Goal: Task Accomplishment & Management: Complete application form

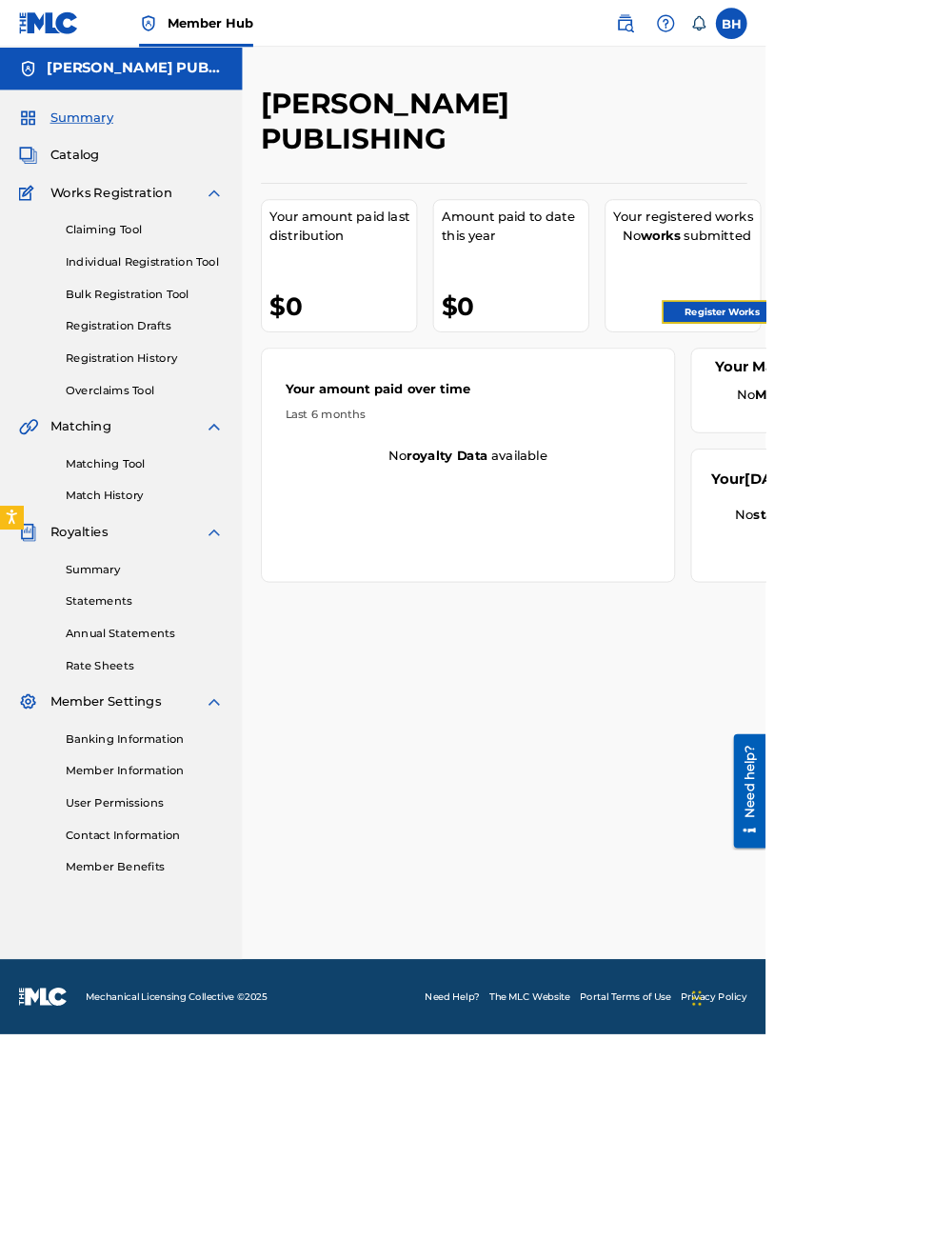
click at [888, 385] on link "Register Works" at bounding box center [880, 380] width 147 height 29
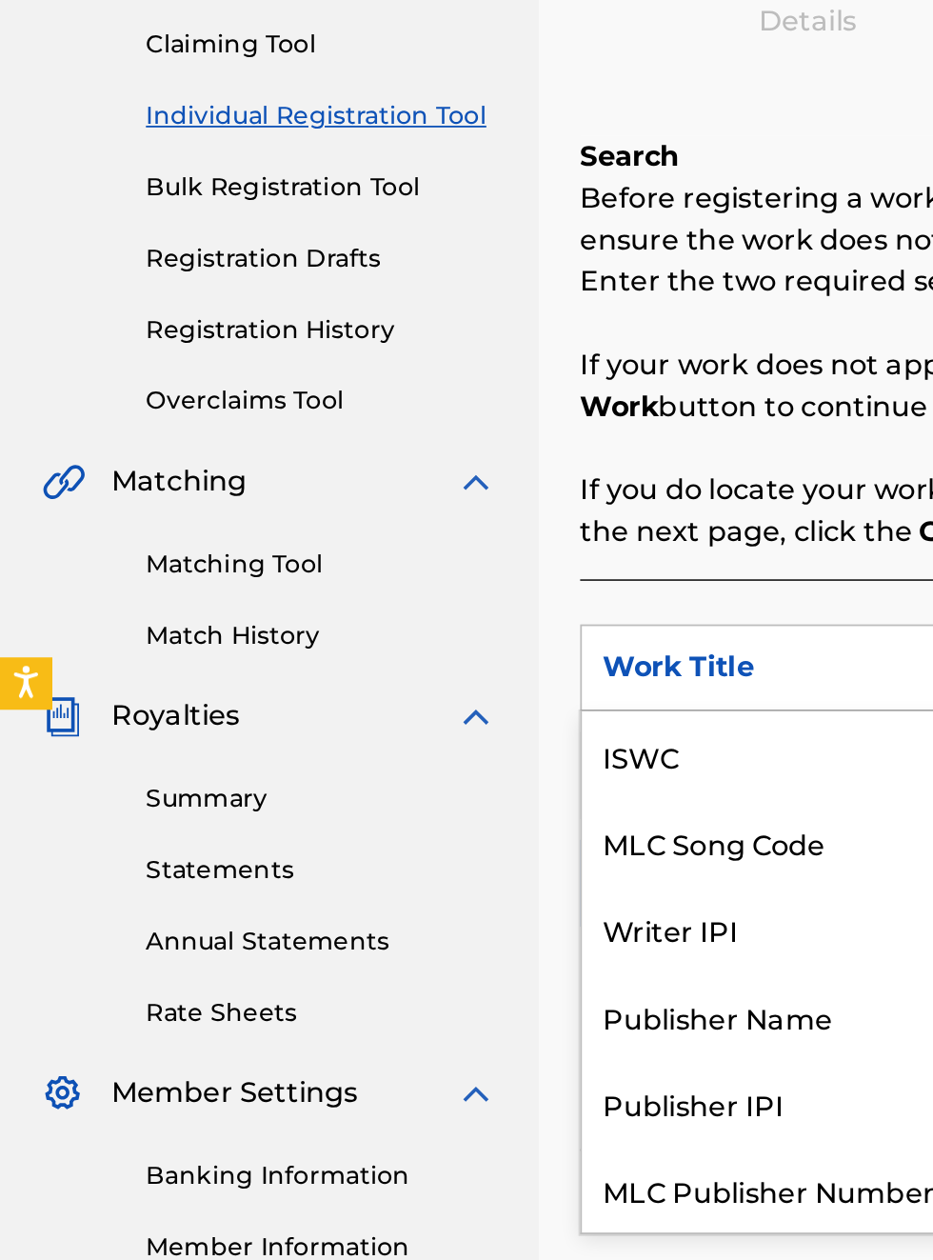
scroll to position [48, 0]
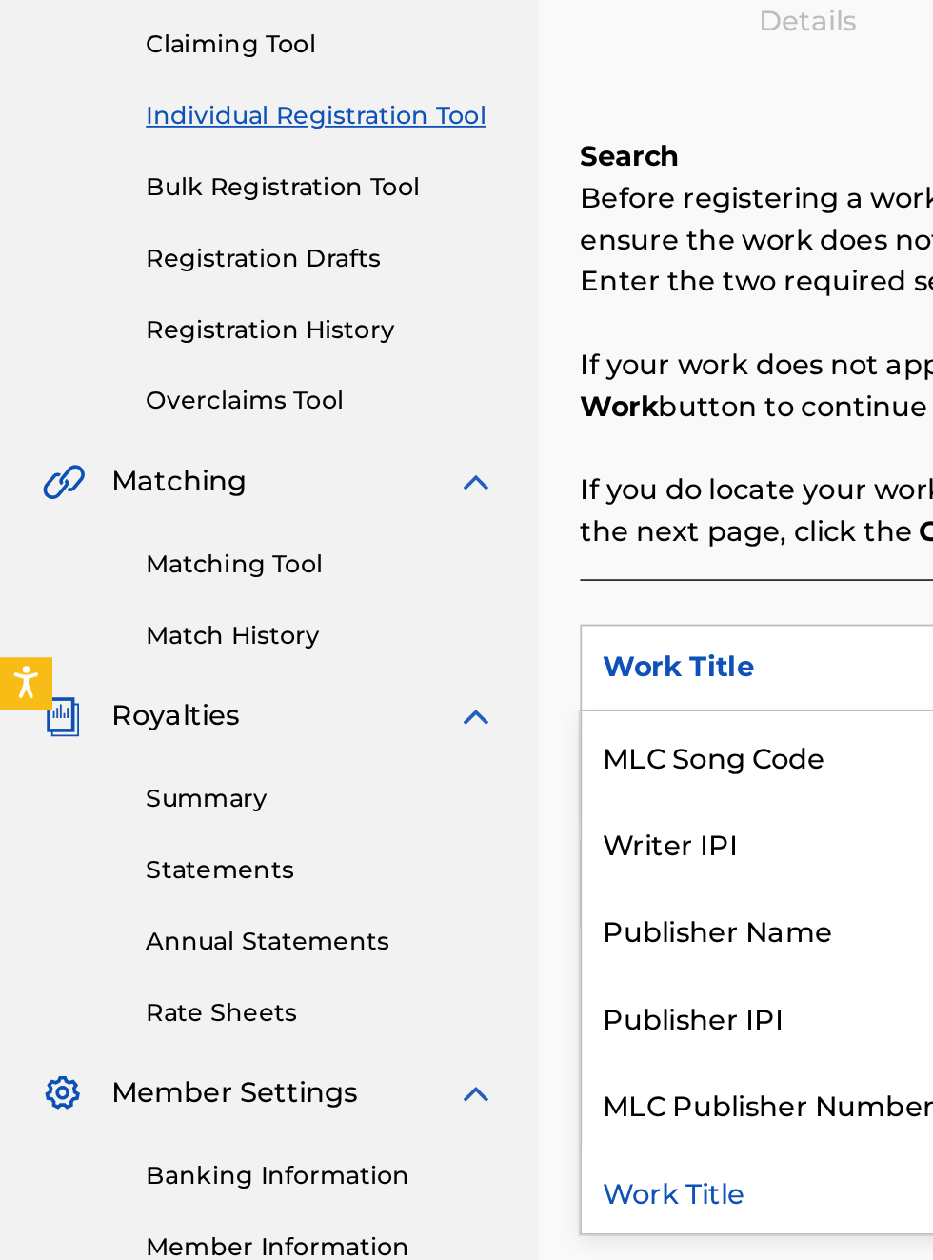
click at [425, 816] on div "Publisher IPI" at bounding box center [433, 812] width 229 height 48
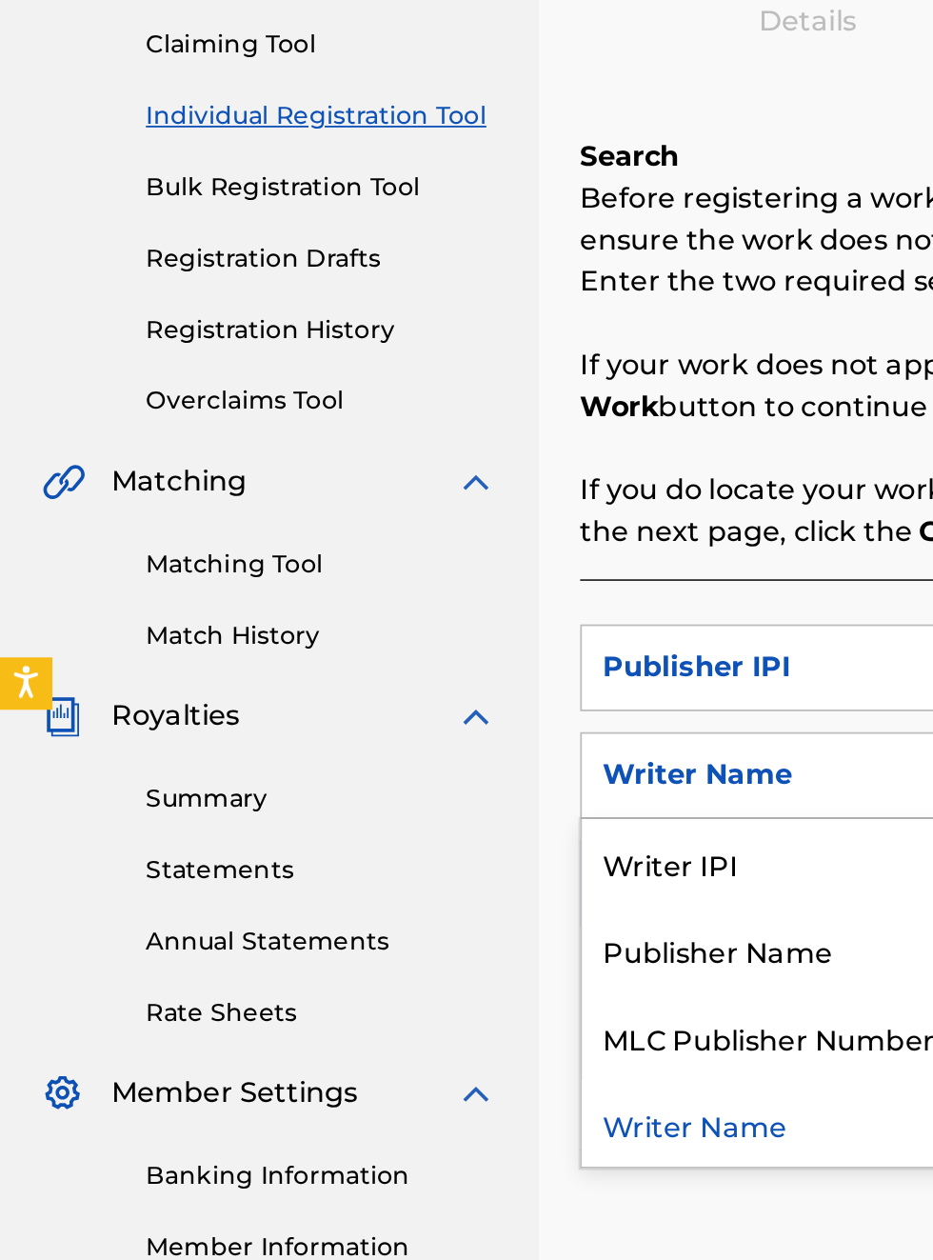
click at [446, 780] on div "Publisher Name" at bounding box center [433, 776] width 229 height 48
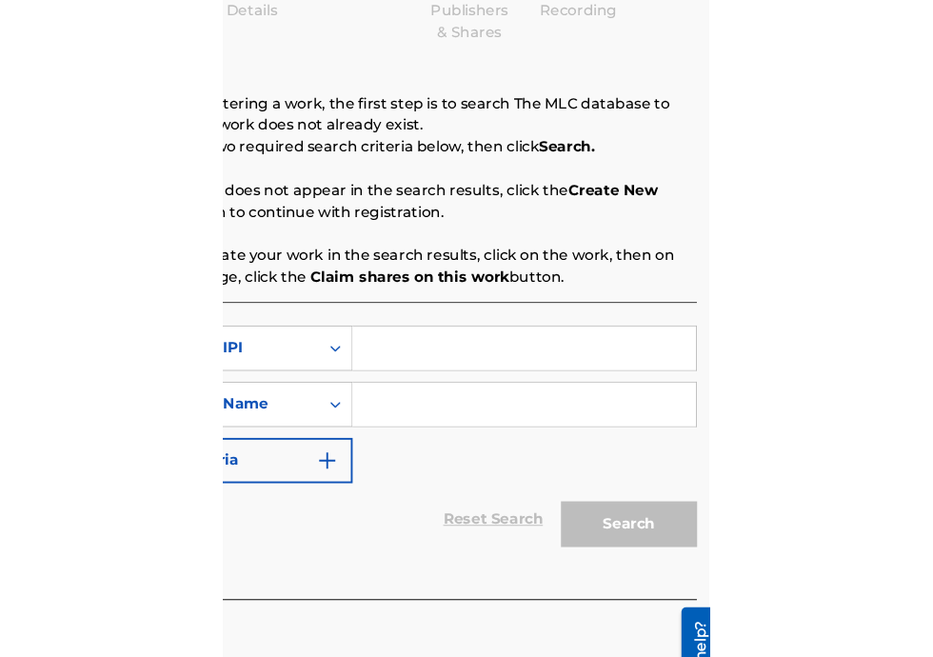
scroll to position [255, 411]
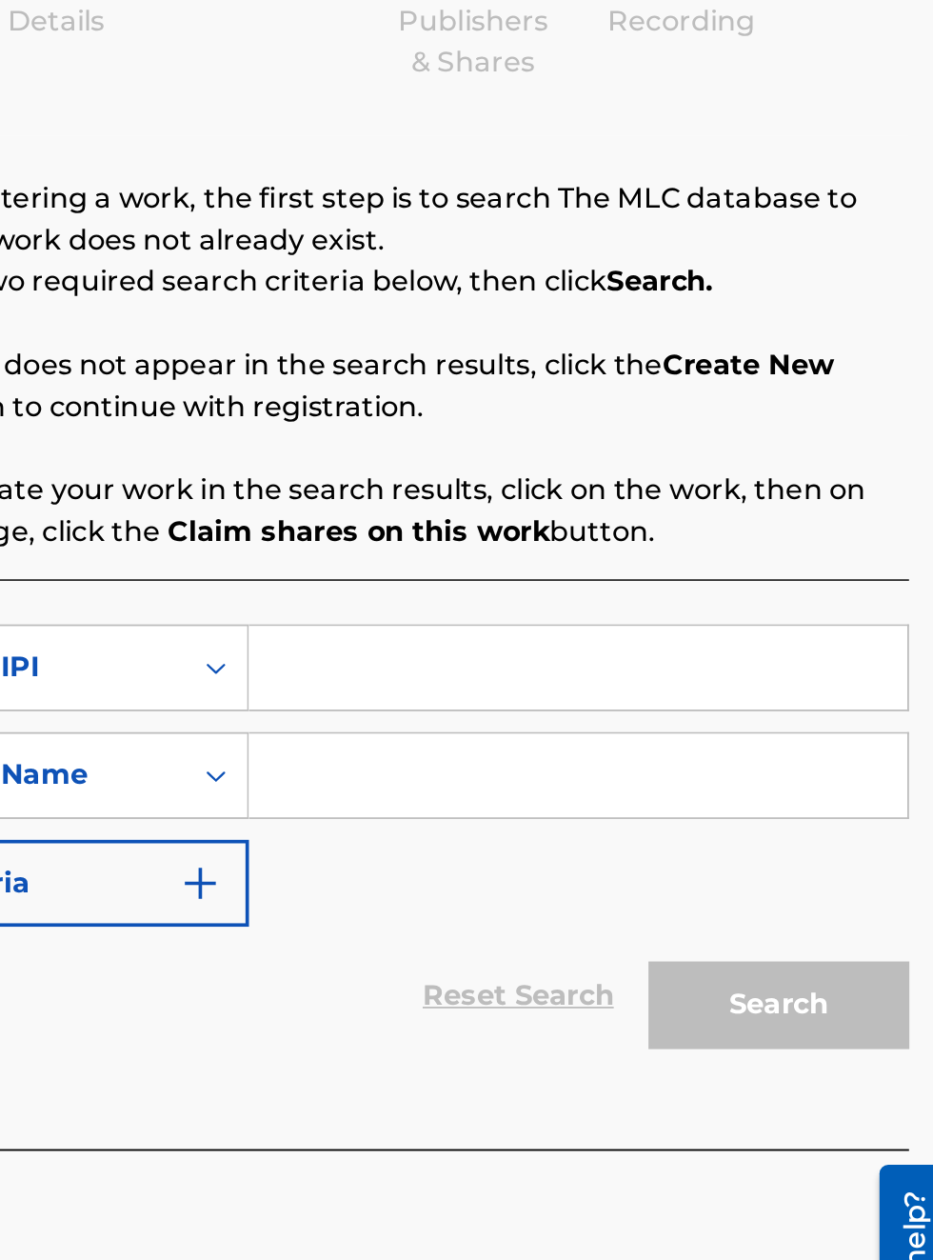
click at [634, 615] on input "Search Form" at bounding box center [729, 622] width 361 height 46
type input "00340604990"
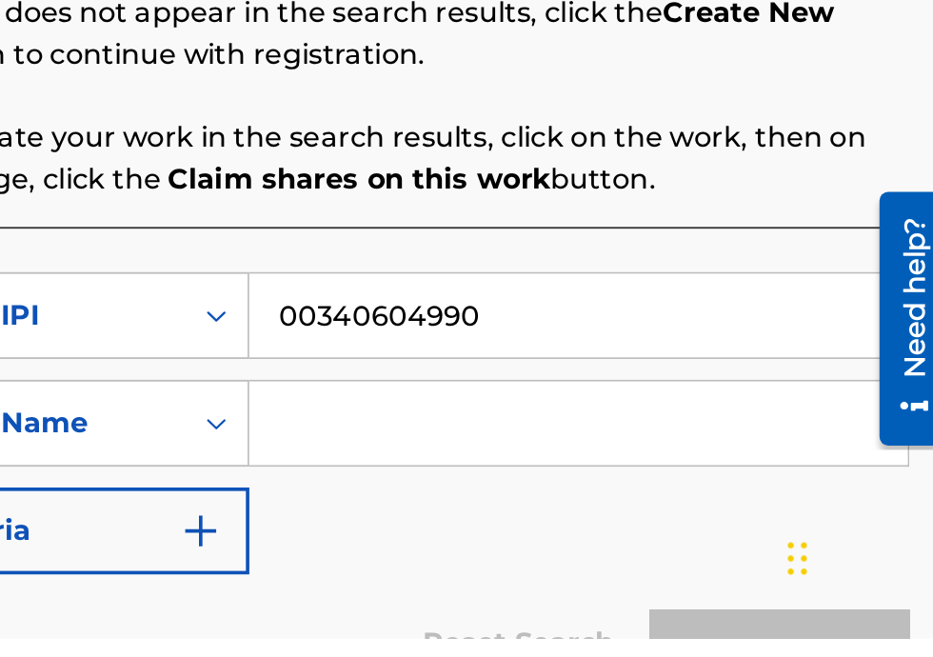
scroll to position [146, 0]
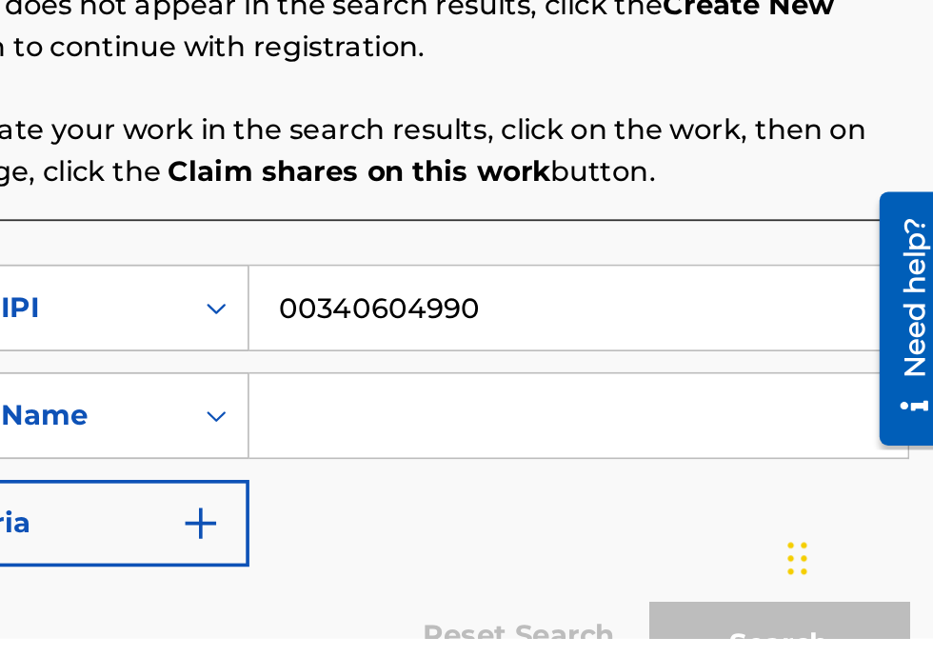
click at [642, 538] on input "Search Form" at bounding box center [729, 535] width 361 height 46
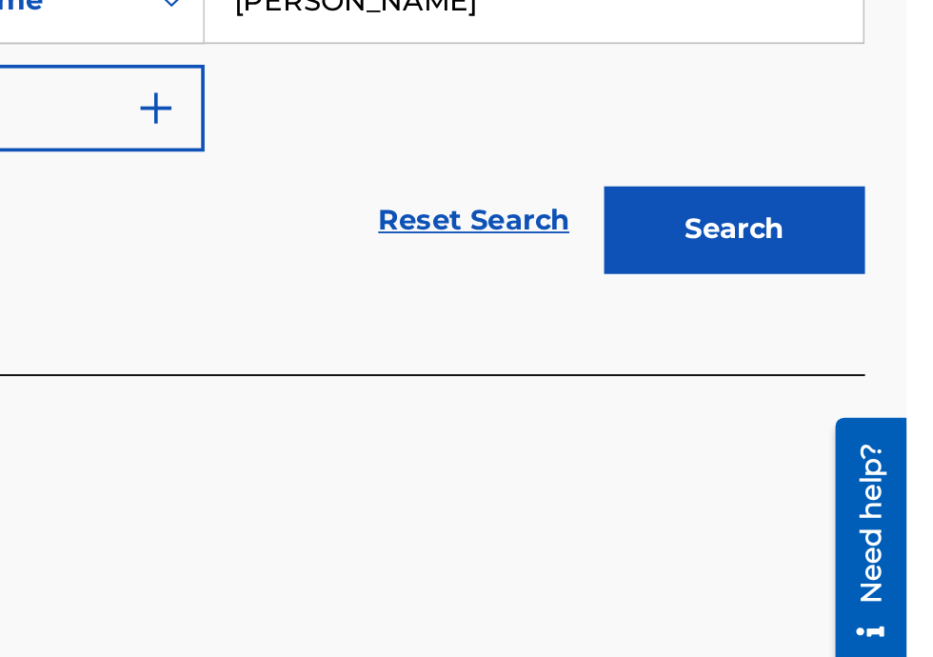
scroll to position [497, 0]
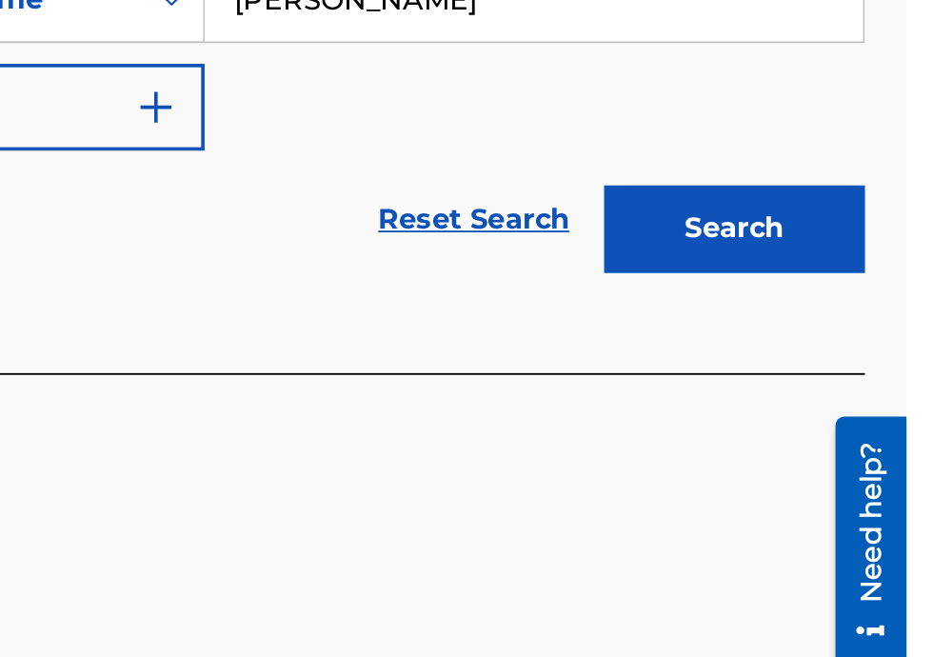
type input "Bobby Hamilton"
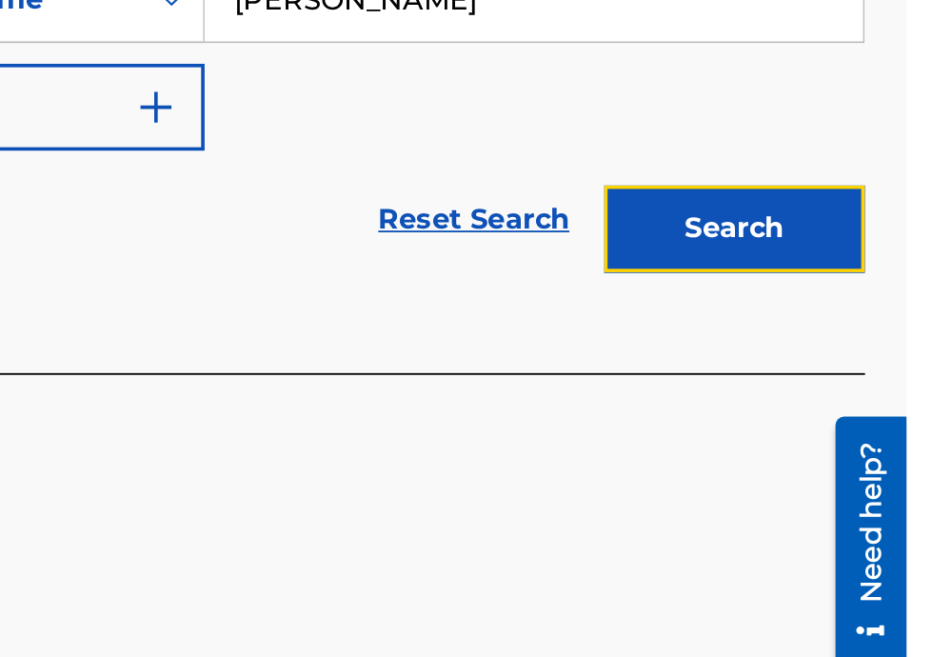
click at [857, 312] on button "Search" at bounding box center [839, 310] width 143 height 48
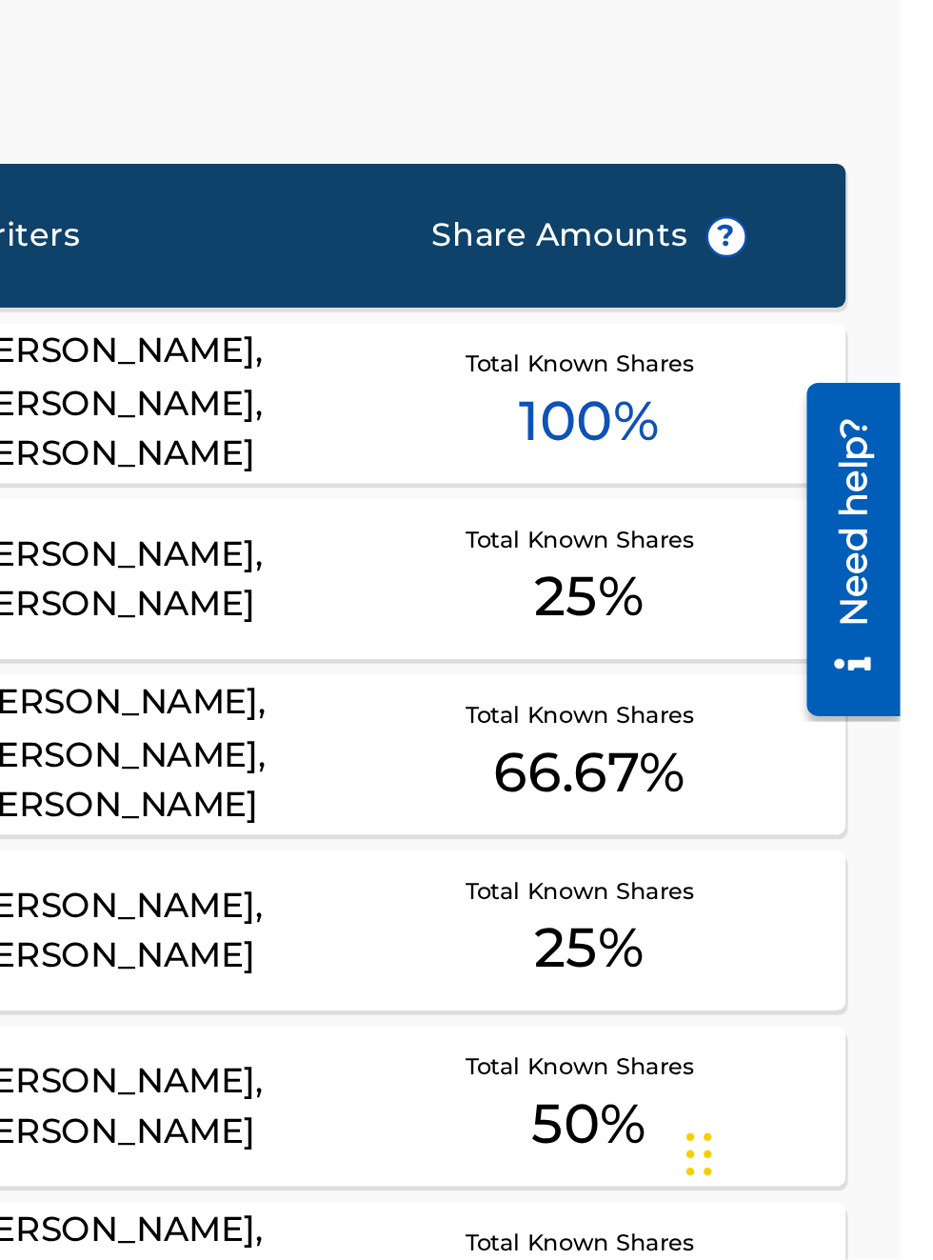
scroll to position [0, 0]
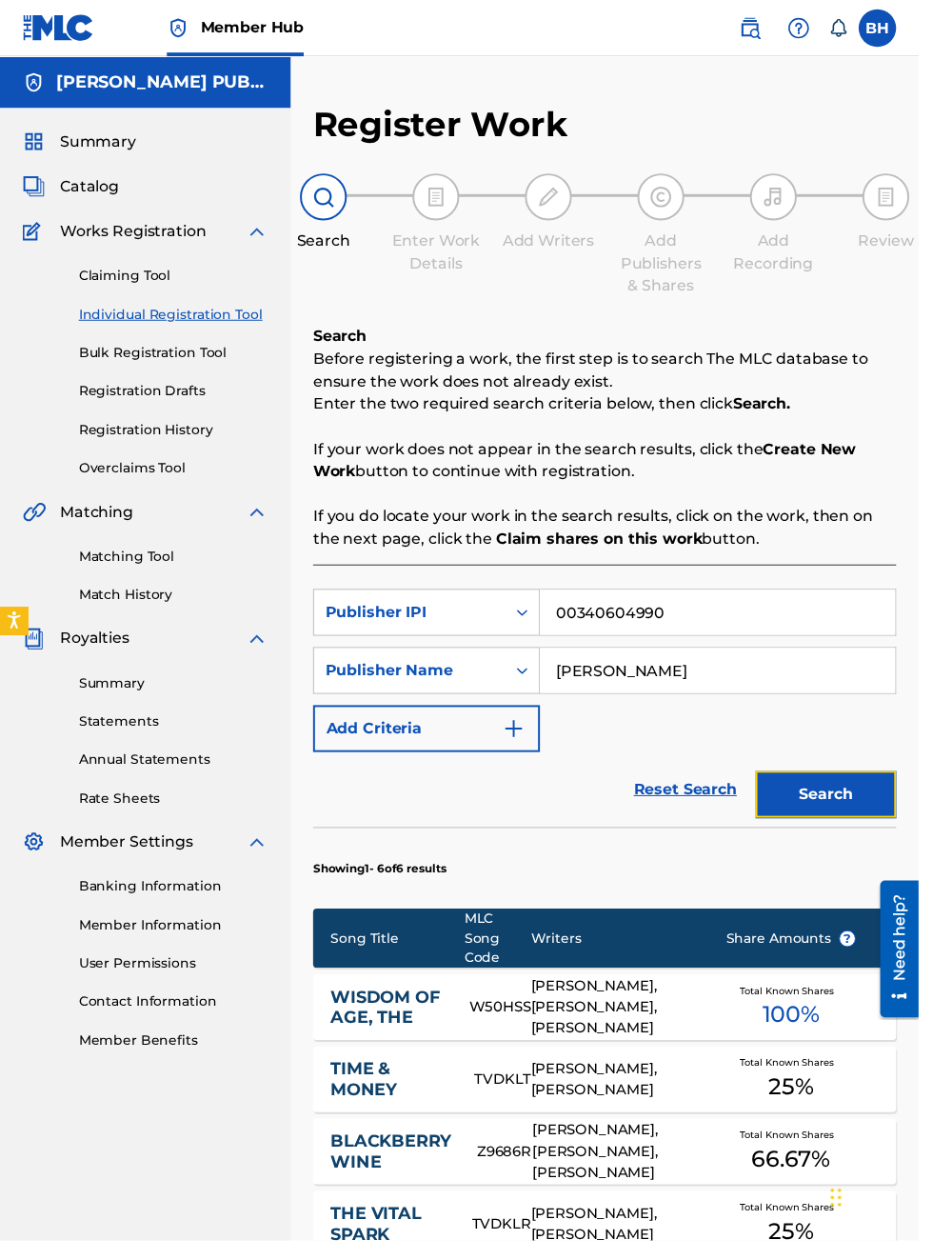
click at [865, 796] on button "Search" at bounding box center [839, 807] width 143 height 48
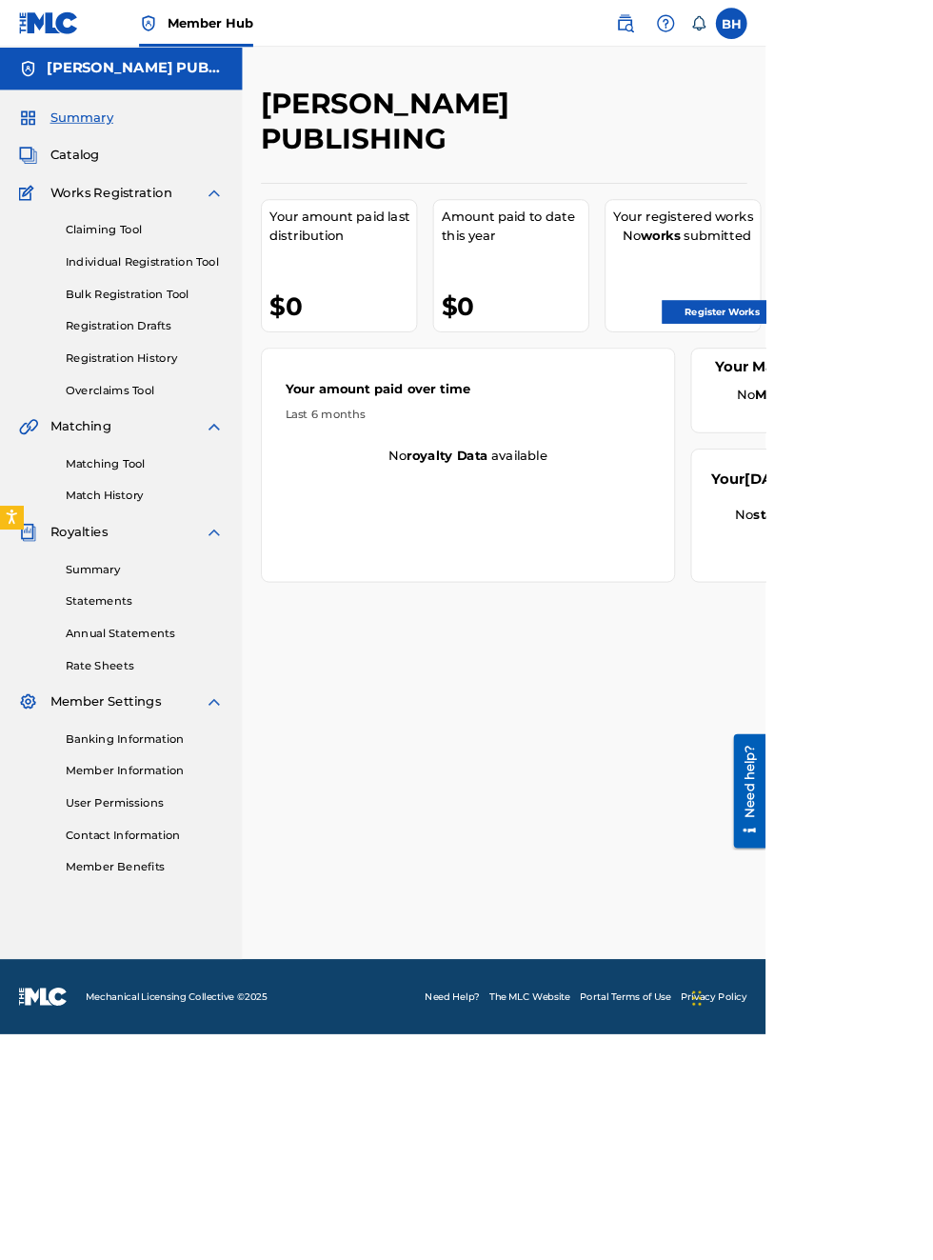
click at [932, 969] on html "Accessibility Screen-Reader Guide, Feedback, and Issue Reporting | New window C…" at bounding box center [466, 630] width 933 height 1260
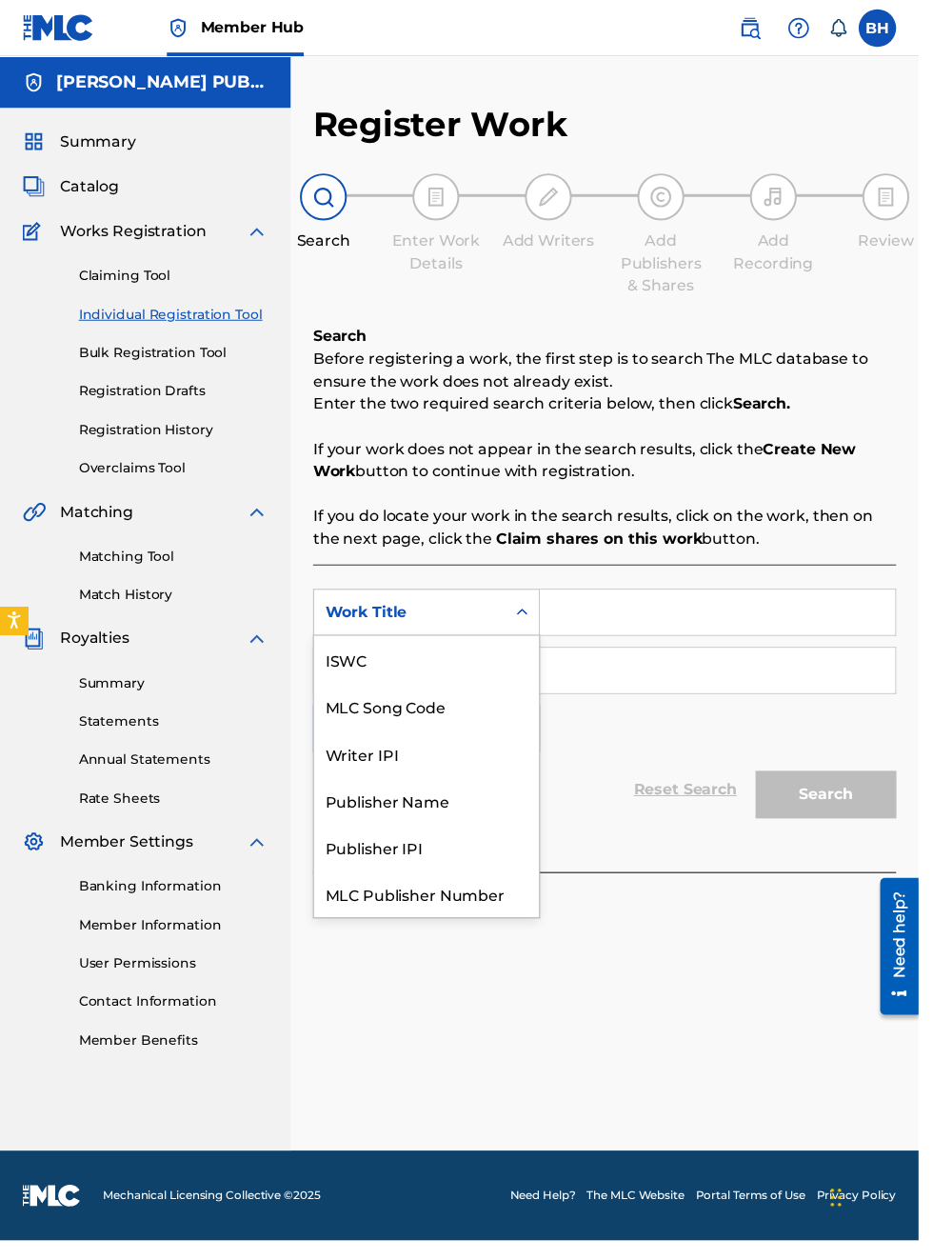
scroll to position [48, 0]
click at [421, 815] on div "Publisher IPI" at bounding box center [433, 812] width 229 height 48
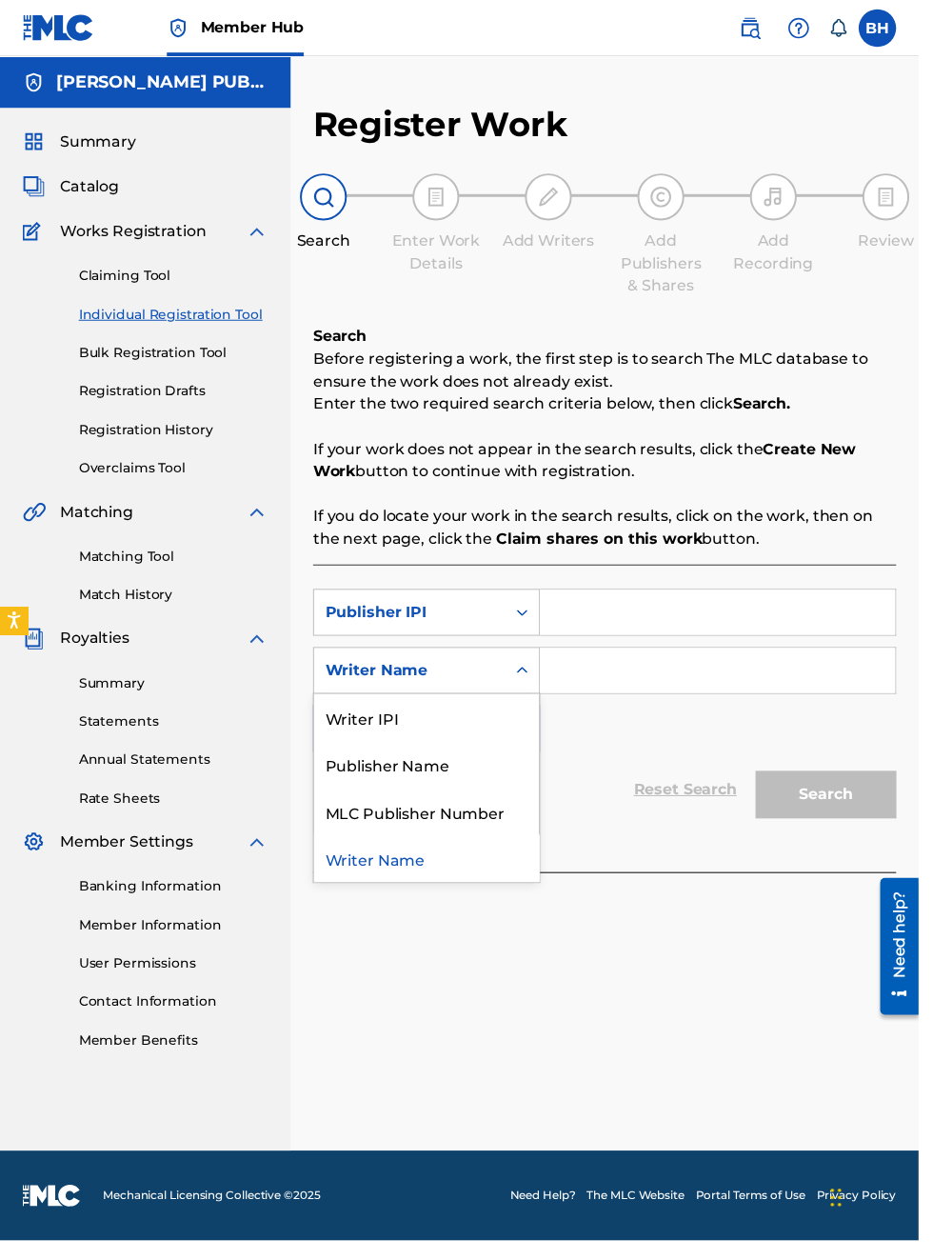
click at [453, 775] on div "Publisher Name" at bounding box center [433, 776] width 229 height 48
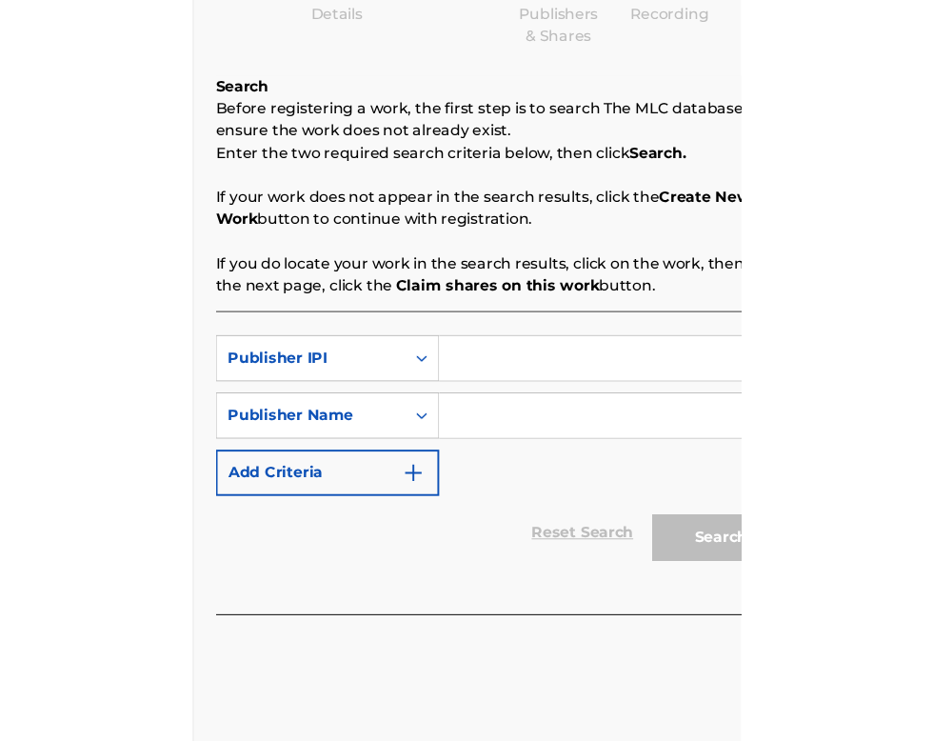
scroll to position [252, 293]
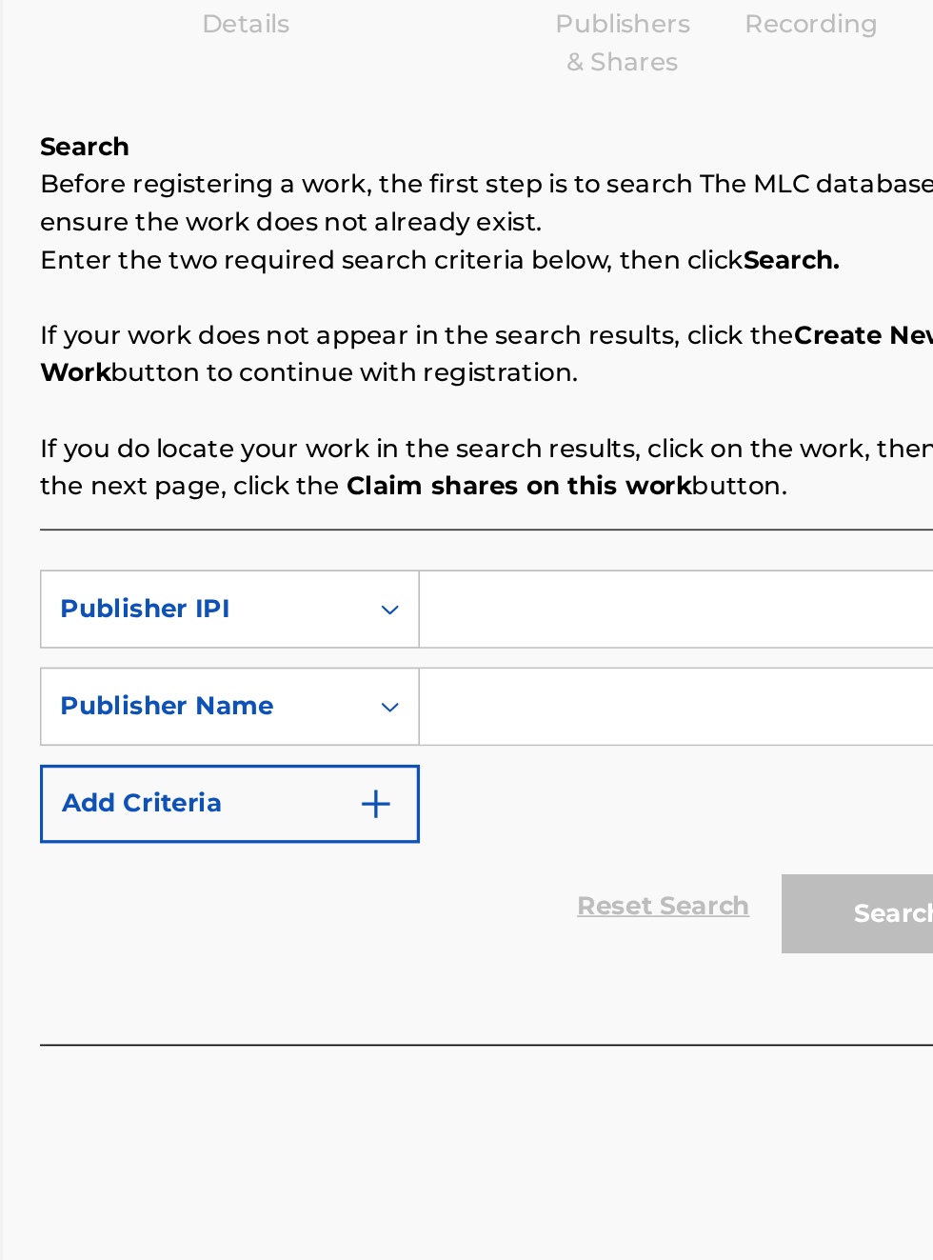
click at [600, 625] on input "Search Form" at bounding box center [729, 622] width 361 height 46
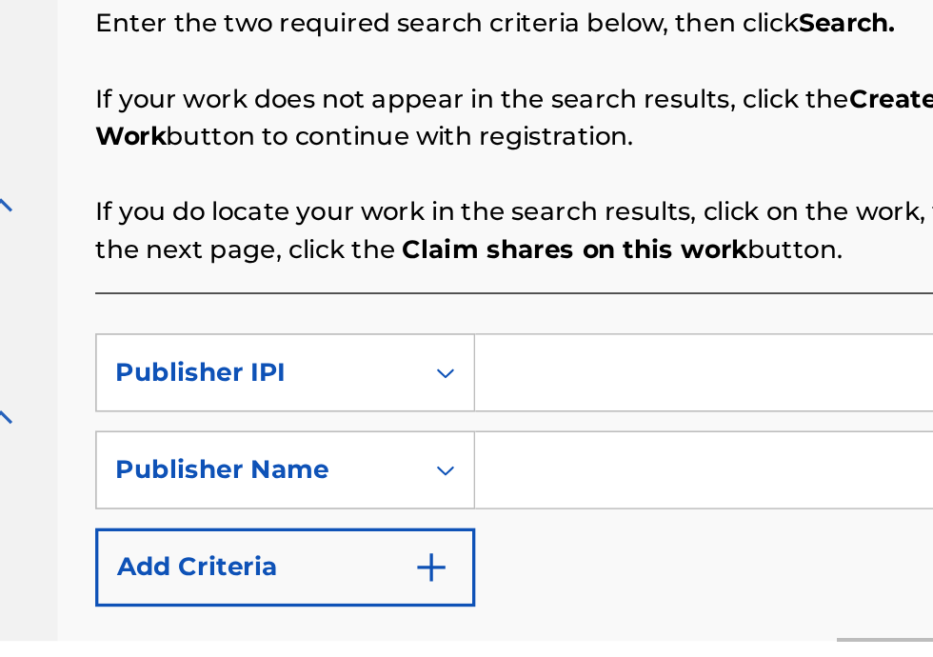
scroll to position [269, 260]
click at [596, 498] on input "Search Form" at bounding box center [729, 494] width 361 height 46
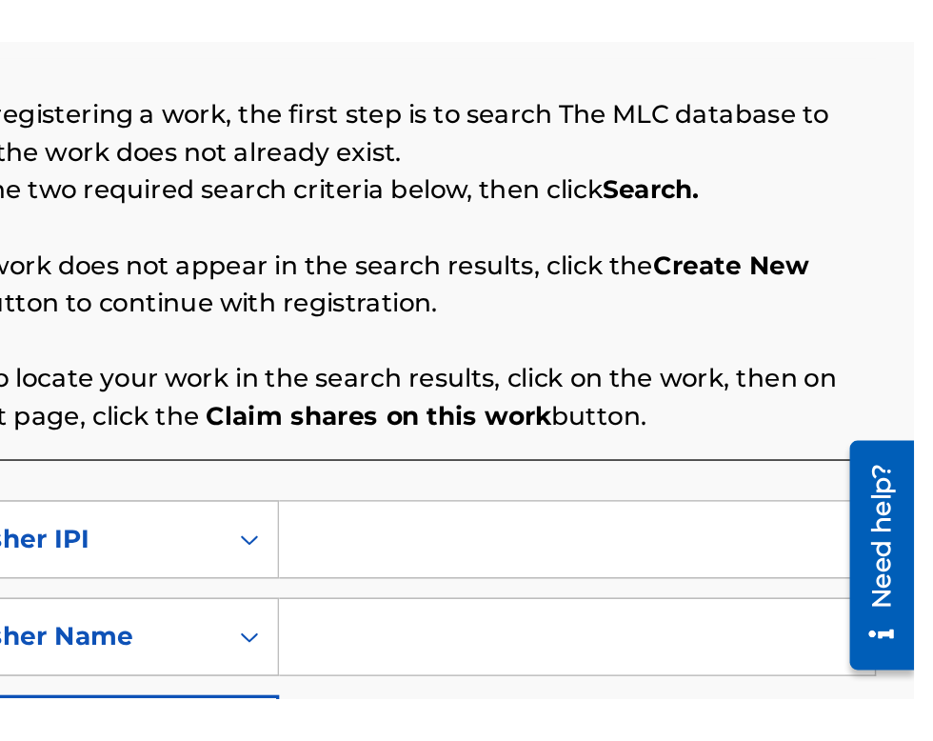
scroll to position [168, 379]
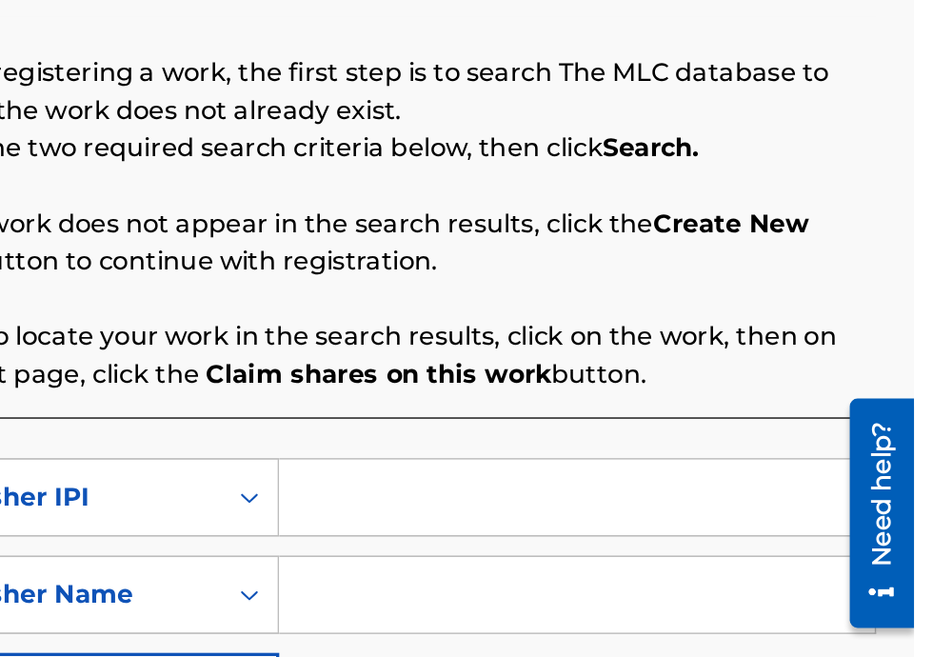
click at [583, 475] on input "Search Form" at bounding box center [729, 470] width 361 height 46
type input "00340604990"
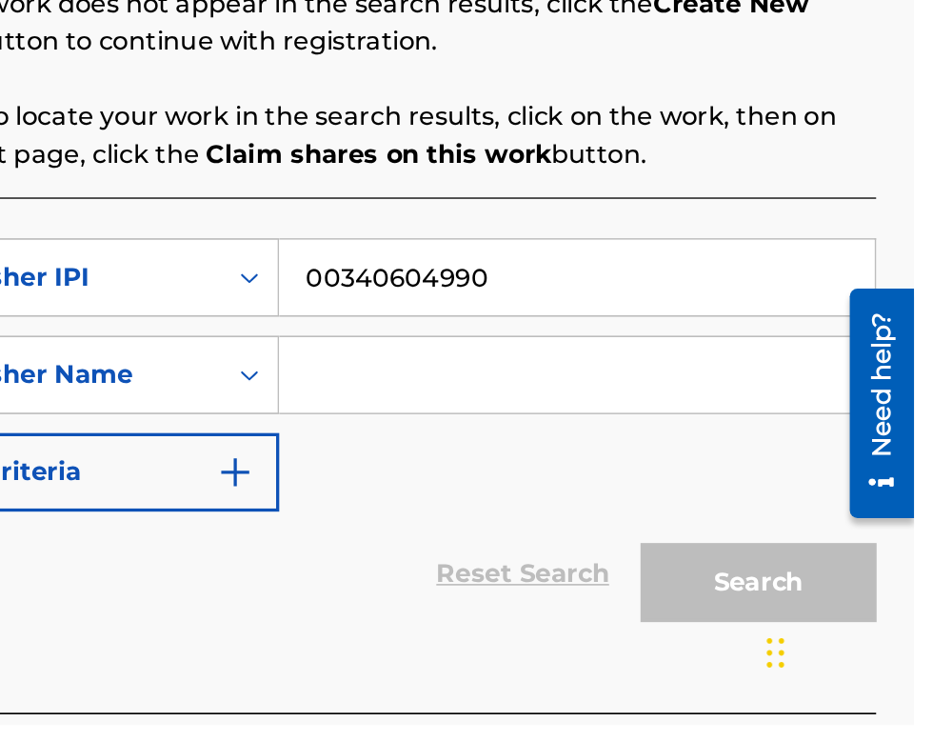
scroll to position [162, 0]
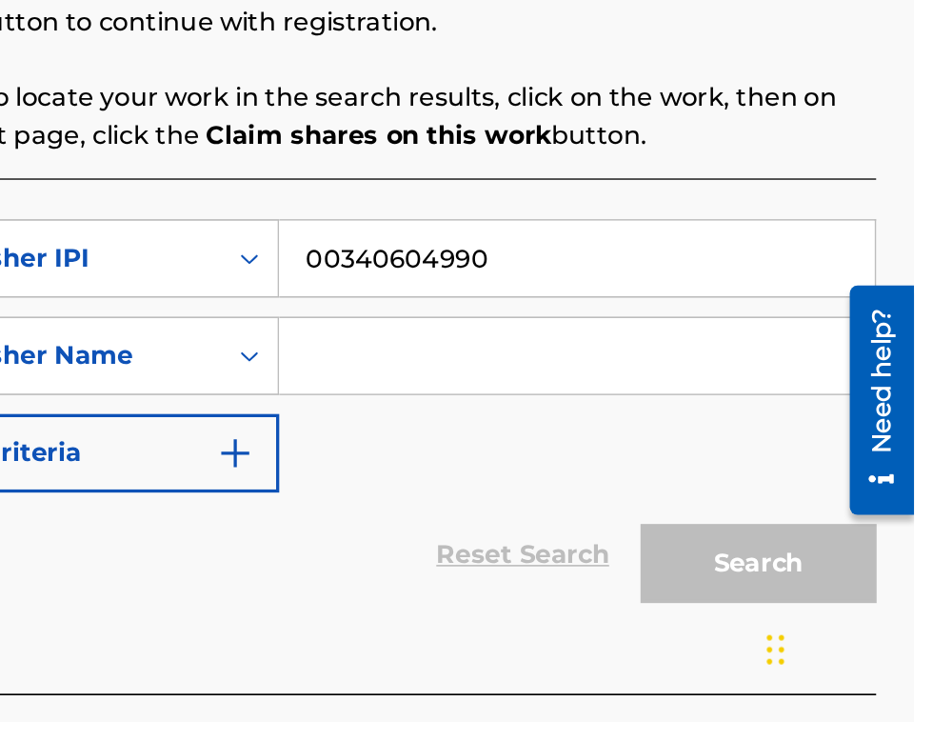
click at [601, 522] on input "Search Form" at bounding box center [729, 519] width 361 height 46
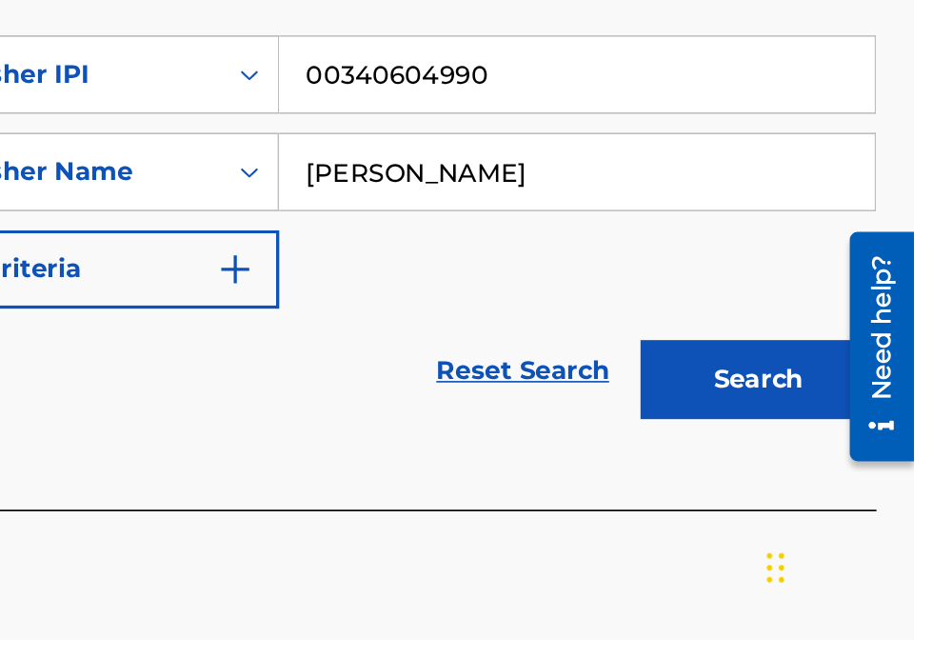
scroll to position [342, 0]
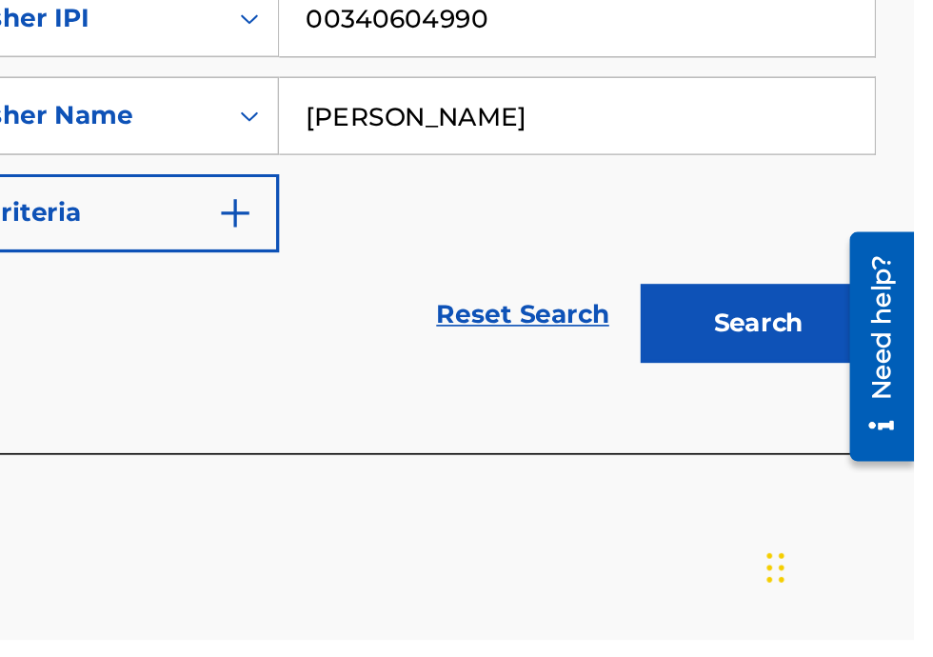
type input "Bobby Hamilton"
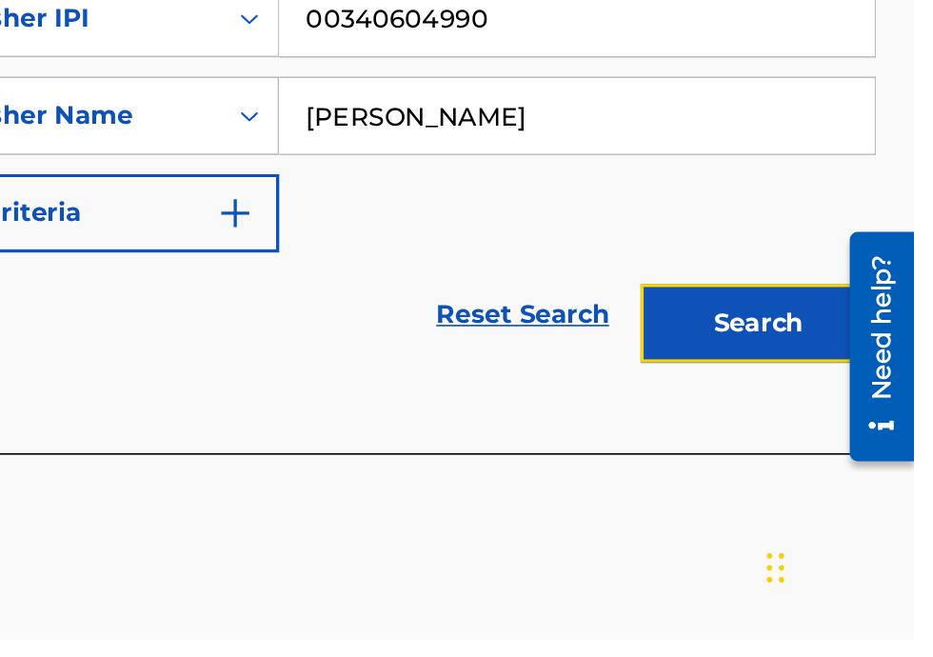
click at [857, 469] on button "Search" at bounding box center [839, 465] width 143 height 48
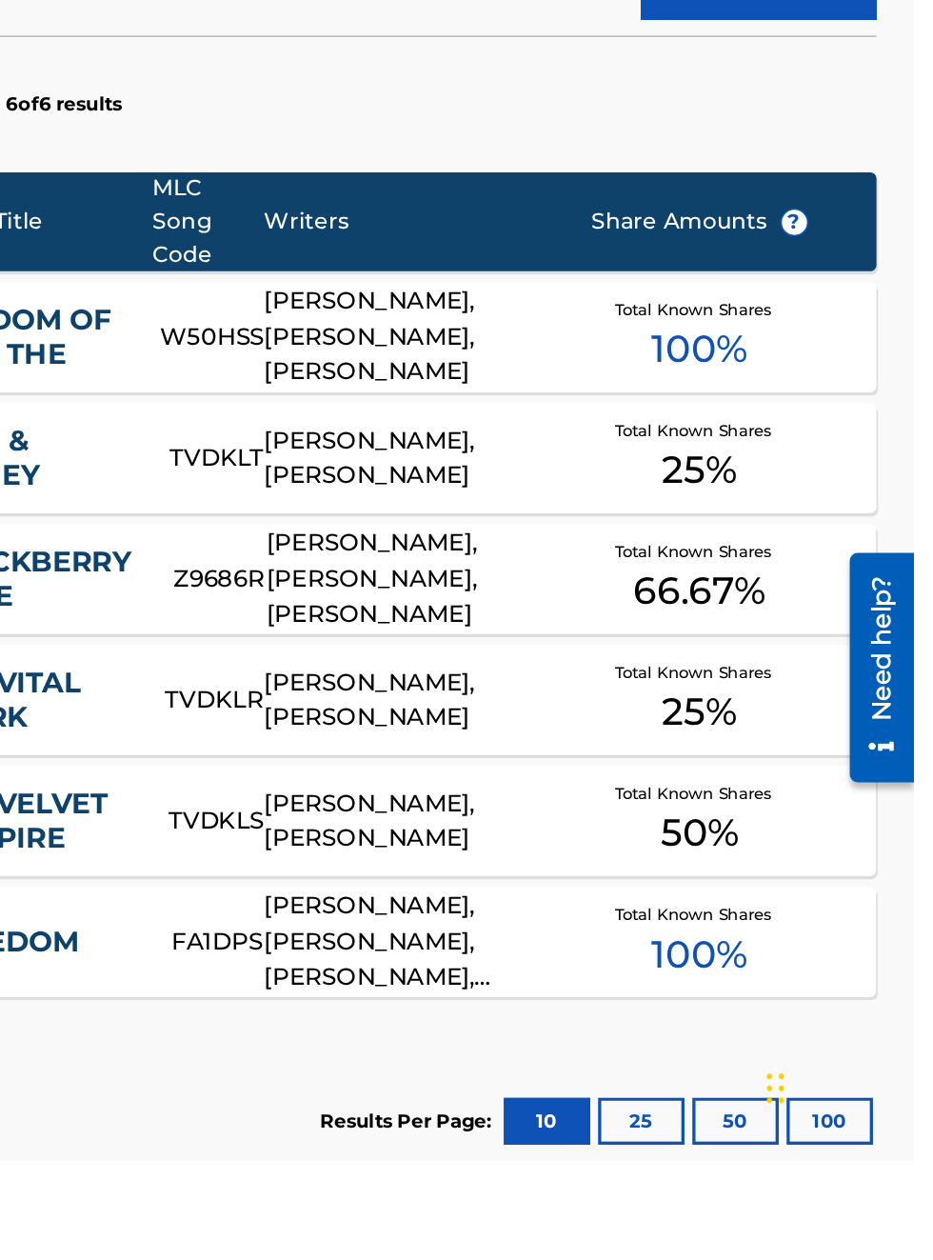
scroll to position [345, 0]
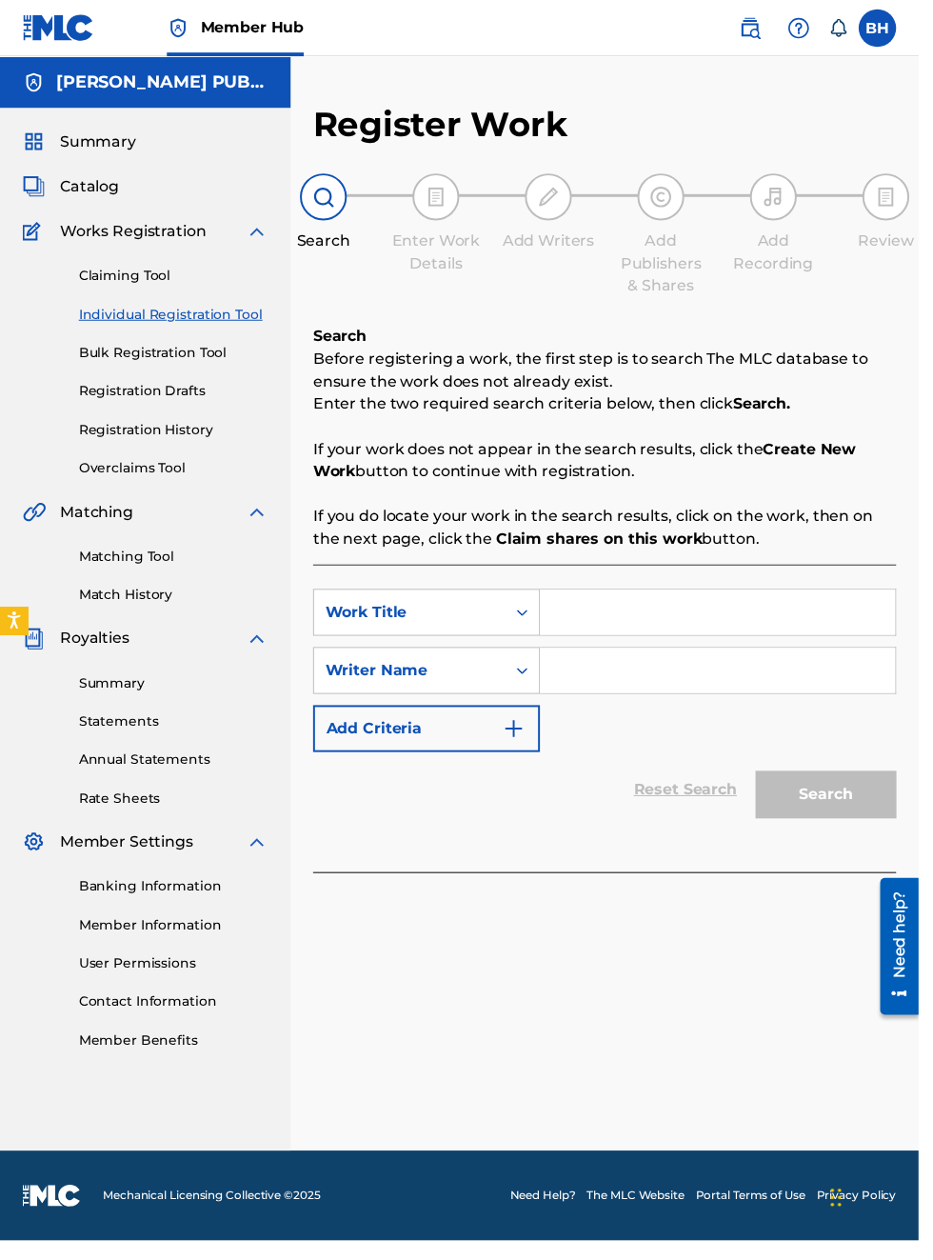
click at [133, 138] on span "Summary" at bounding box center [99, 143] width 77 height 23
